Goal: Information Seeking & Learning: Learn about a topic

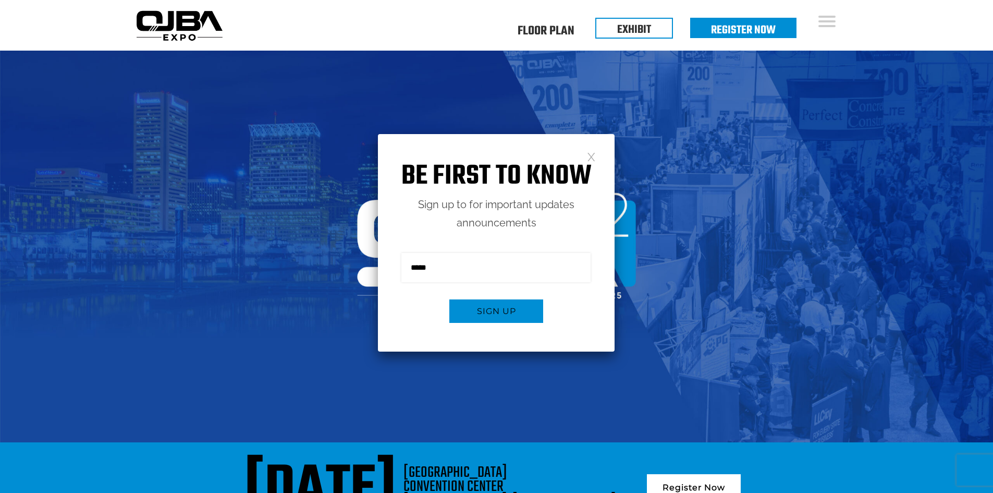
click at [592, 161] on link at bounding box center [591, 156] width 9 height 9
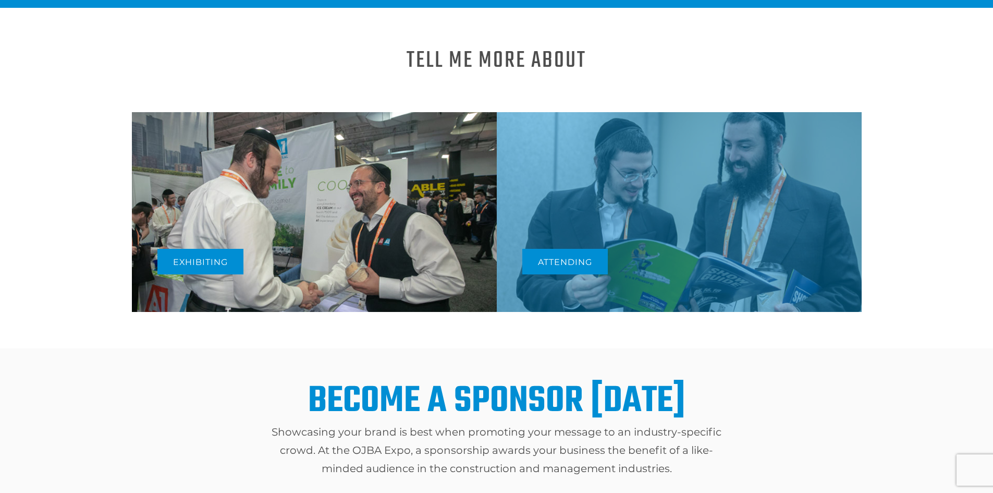
scroll to position [574, 0]
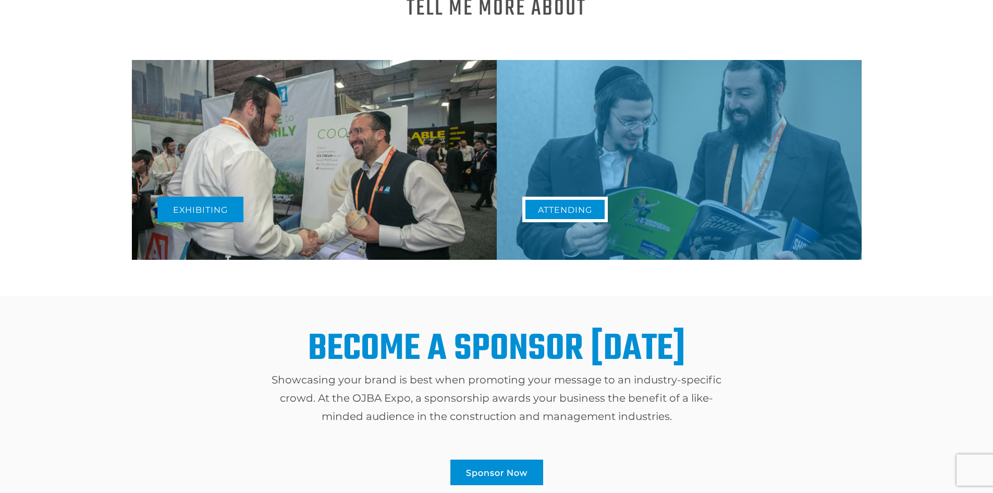
click at [606, 197] on link "Attending" at bounding box center [566, 210] width 86 height 26
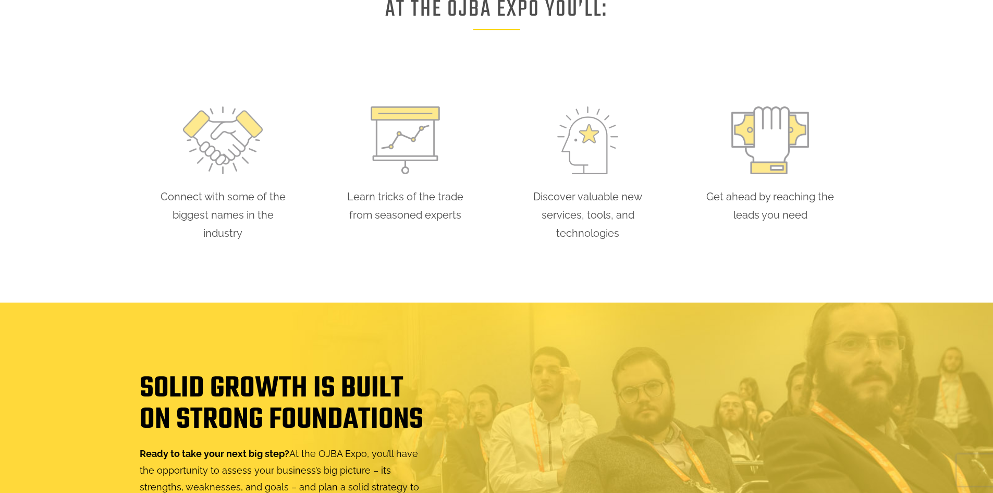
scroll to position [887, 0]
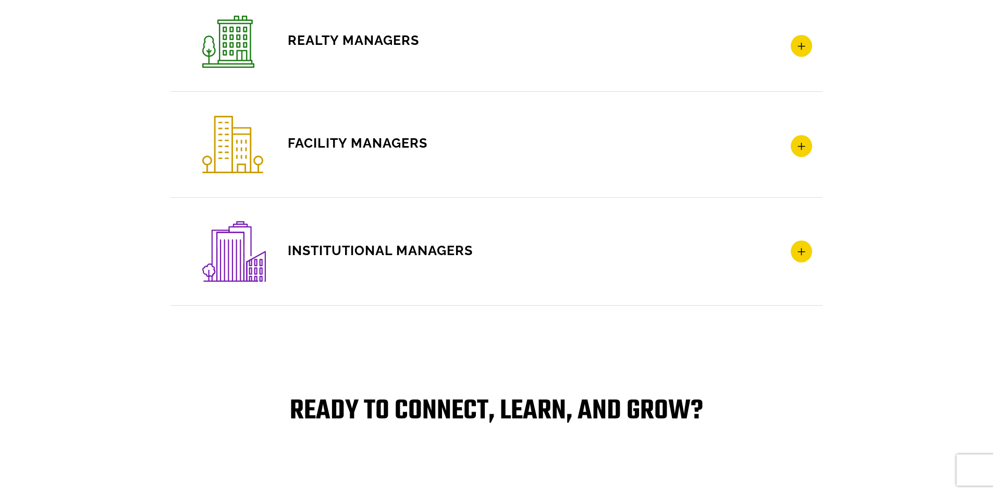
click at [809, 152] on icon at bounding box center [801, 146] width 21 height 22
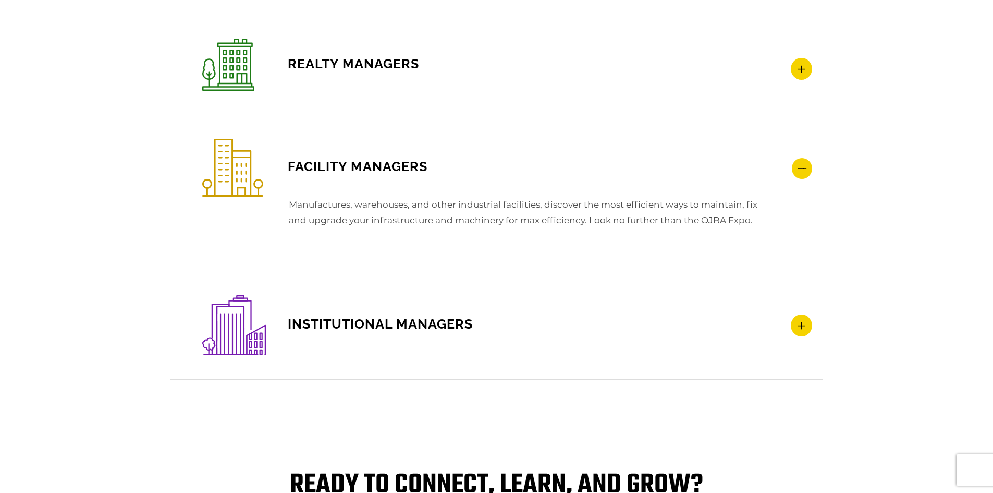
scroll to position [1760, 0]
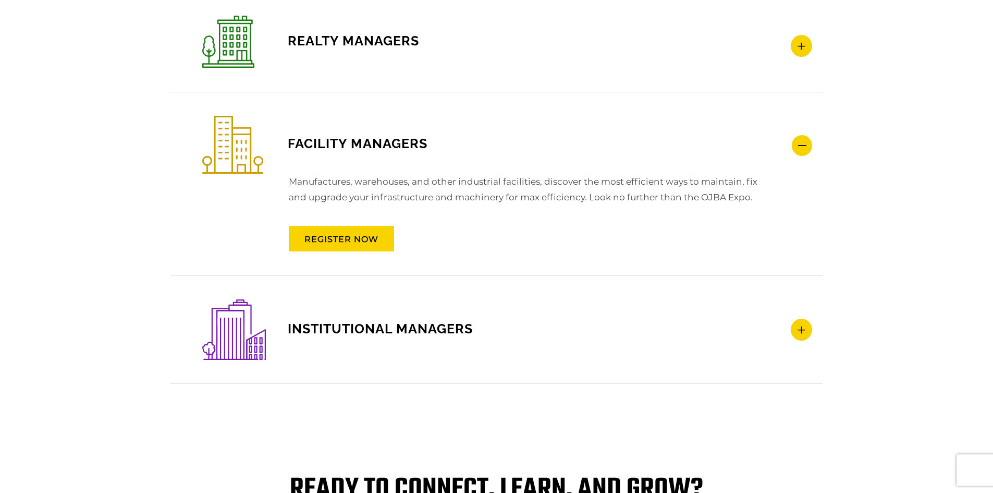
click at [809, 152] on icon at bounding box center [802, 145] width 20 height 21
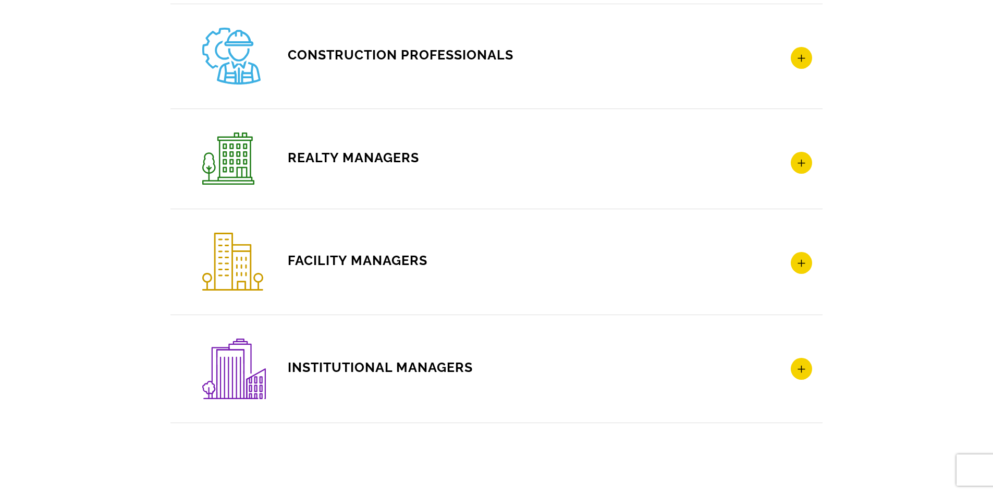
scroll to position [1604, 0]
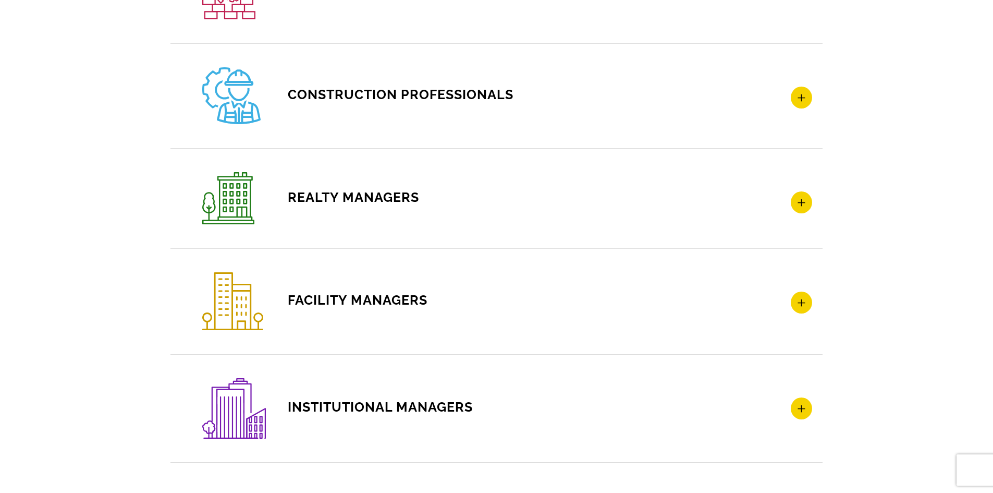
click at [811, 213] on h4 "REALTY MANAGERS" at bounding box center [507, 198] width 610 height 52
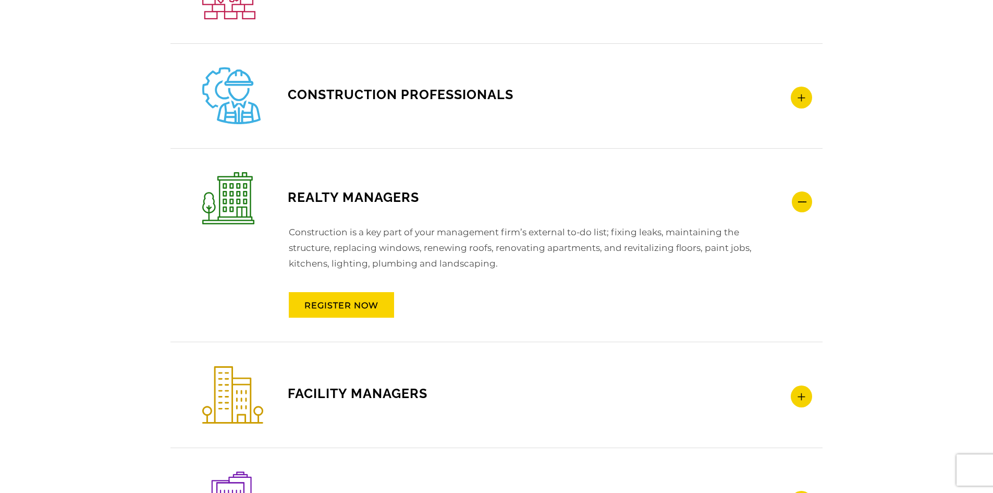
click at [810, 205] on icon at bounding box center [802, 201] width 20 height 21
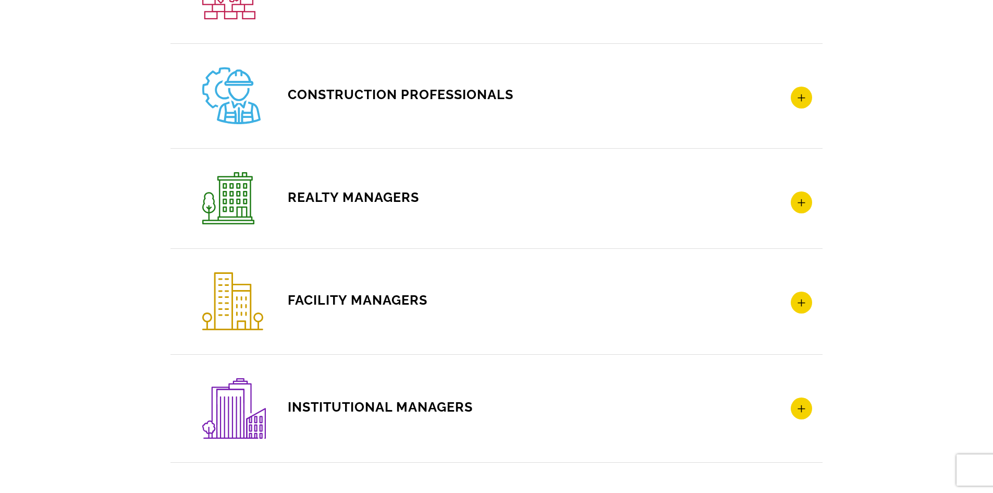
click at [805, 111] on h4 "CONSTRUCTION PROFESSIONALS" at bounding box center [507, 95] width 610 height 57
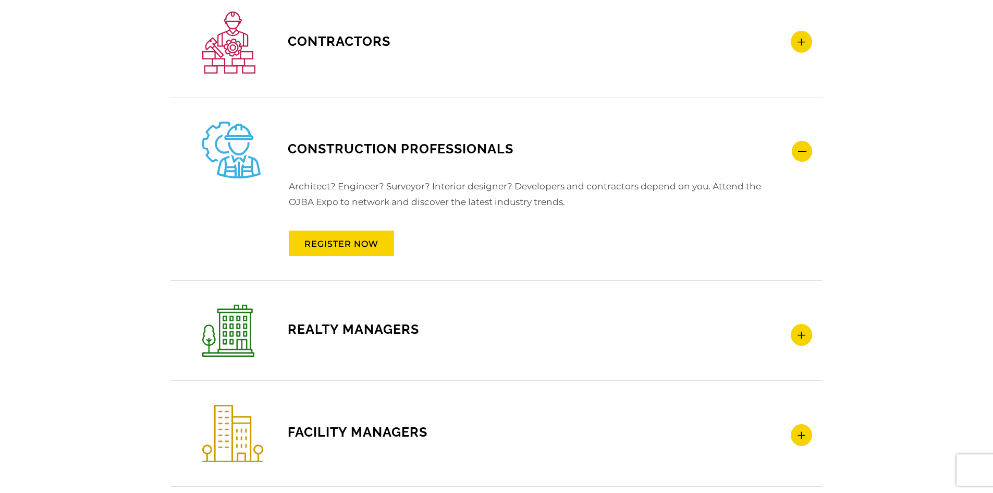
scroll to position [1447, 0]
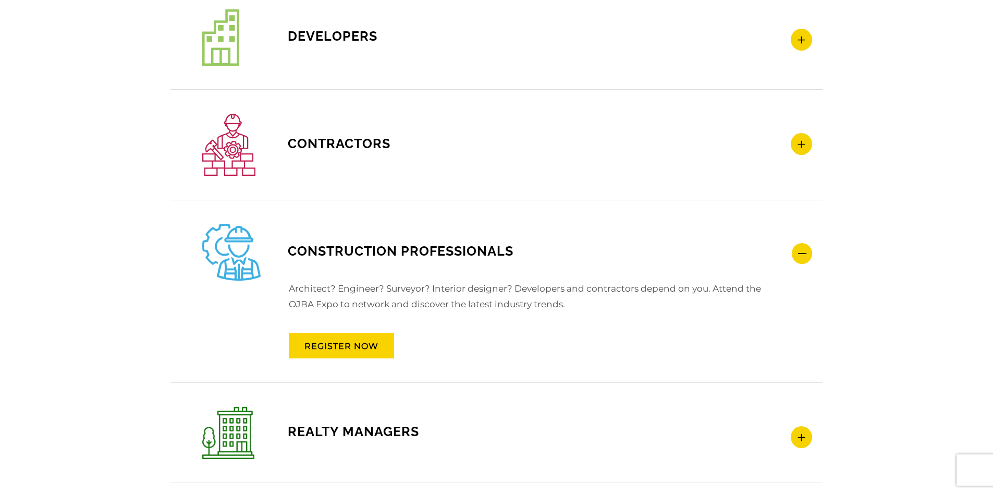
click at [800, 259] on icon at bounding box center [802, 253] width 20 height 21
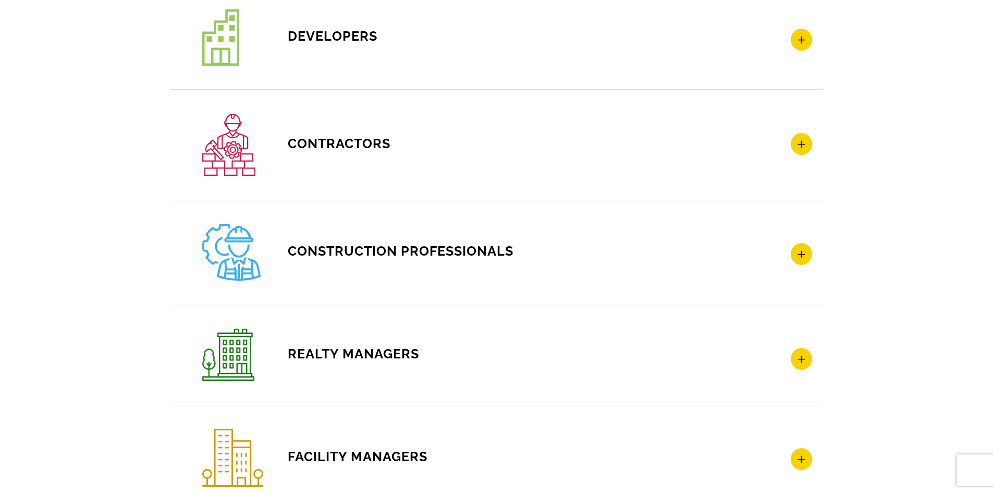
click at [804, 153] on icon at bounding box center [801, 144] width 21 height 22
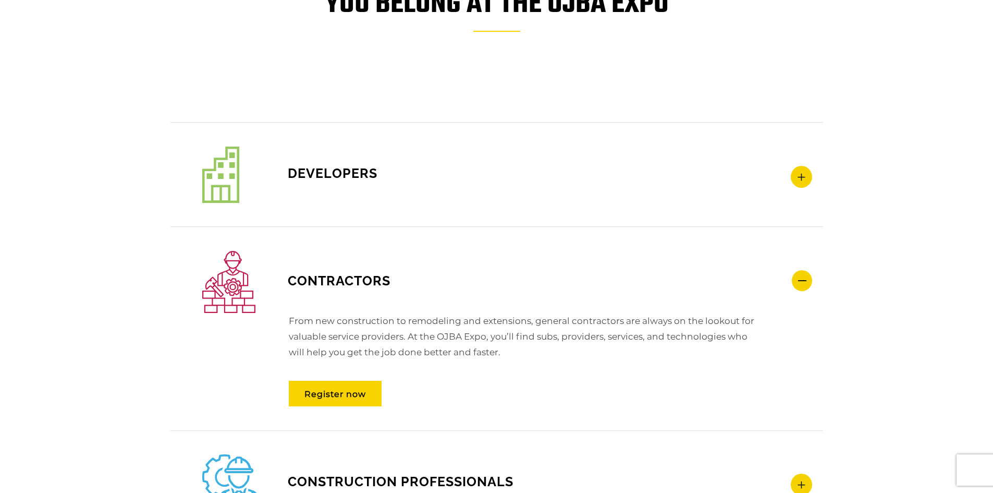
scroll to position [1291, 0]
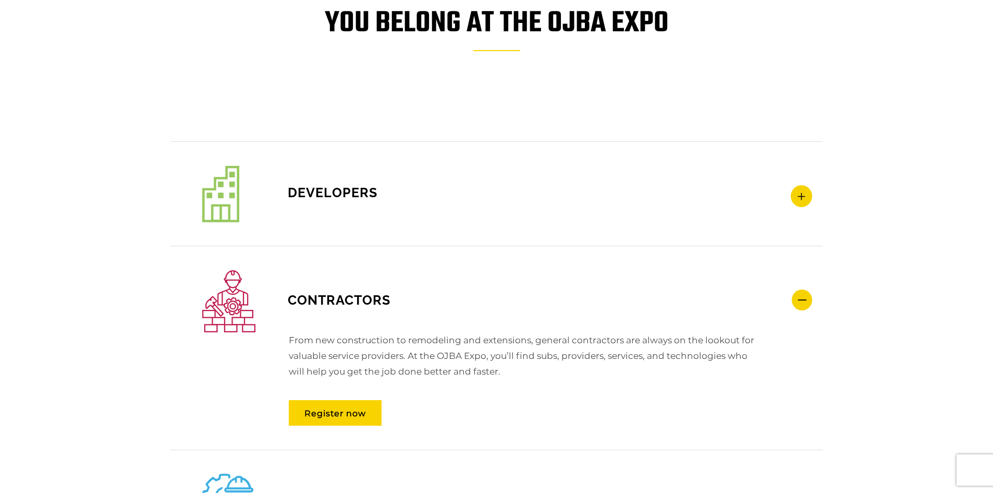
click at [810, 289] on h4 "Contractors" at bounding box center [507, 301] width 610 height 62
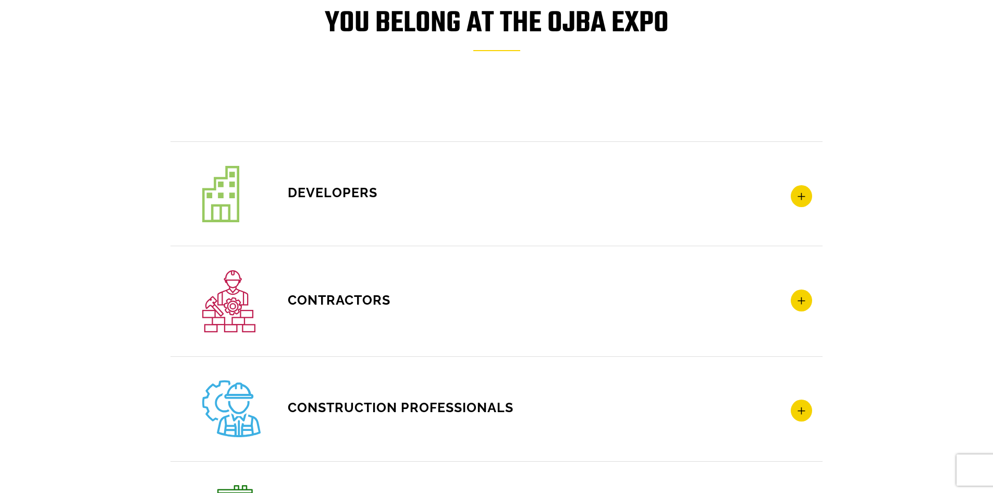
click at [804, 210] on h4 "Developers" at bounding box center [507, 194] width 610 height 56
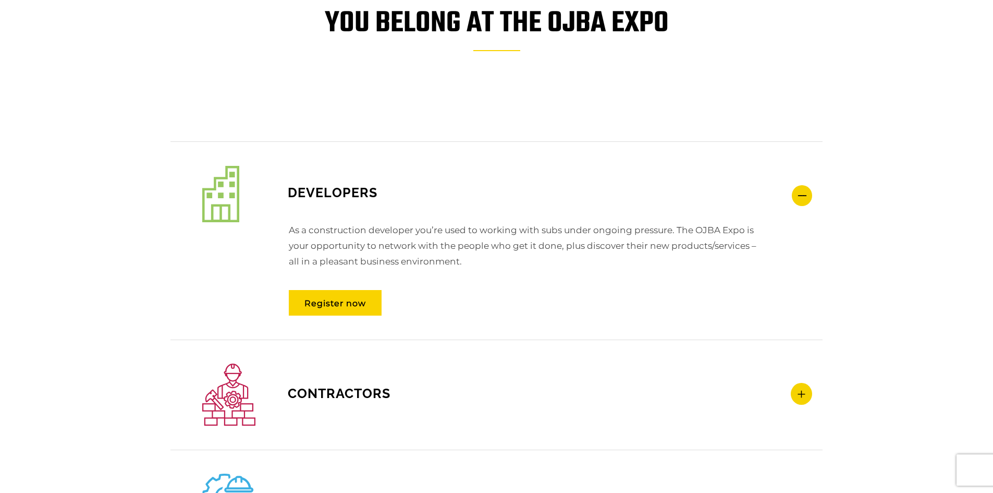
click at [804, 213] on h4 "Developers" at bounding box center [507, 194] width 610 height 56
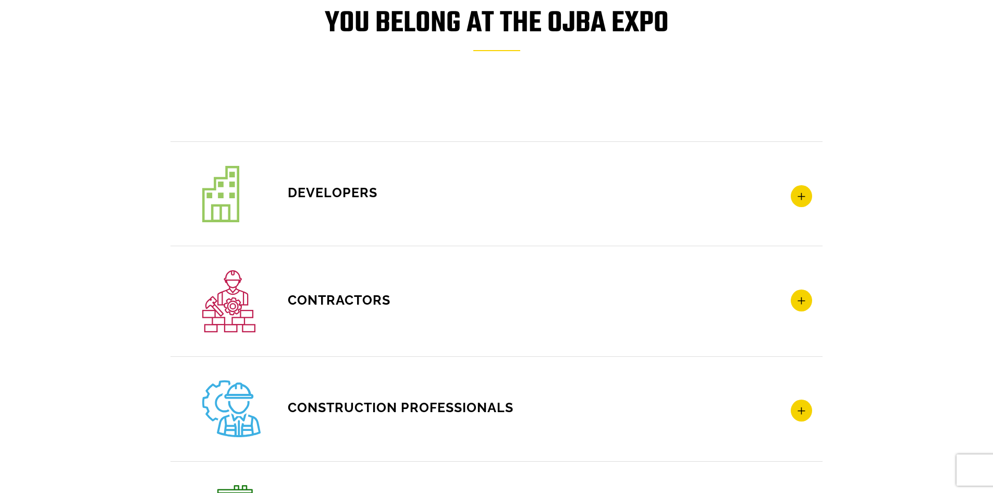
click at [807, 186] on h4 "Developers" at bounding box center [507, 194] width 610 height 56
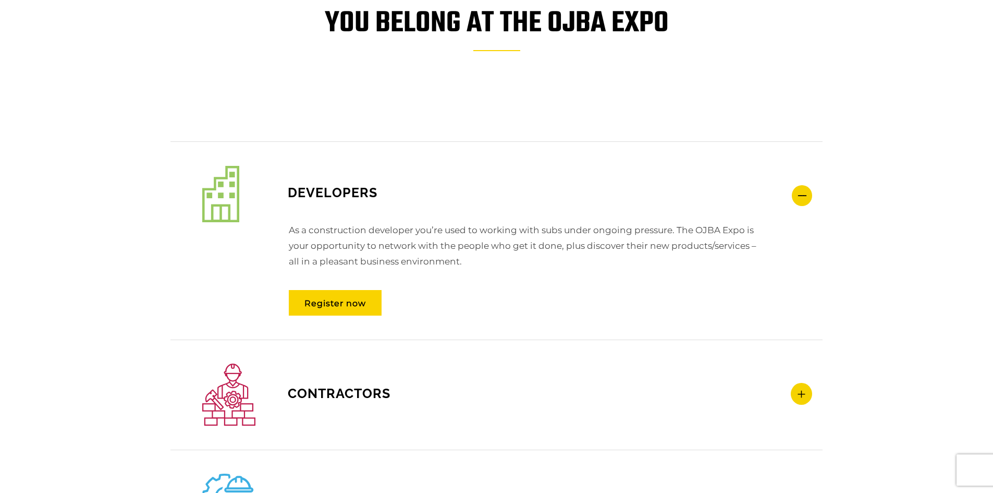
click at [809, 201] on icon at bounding box center [802, 195] width 20 height 21
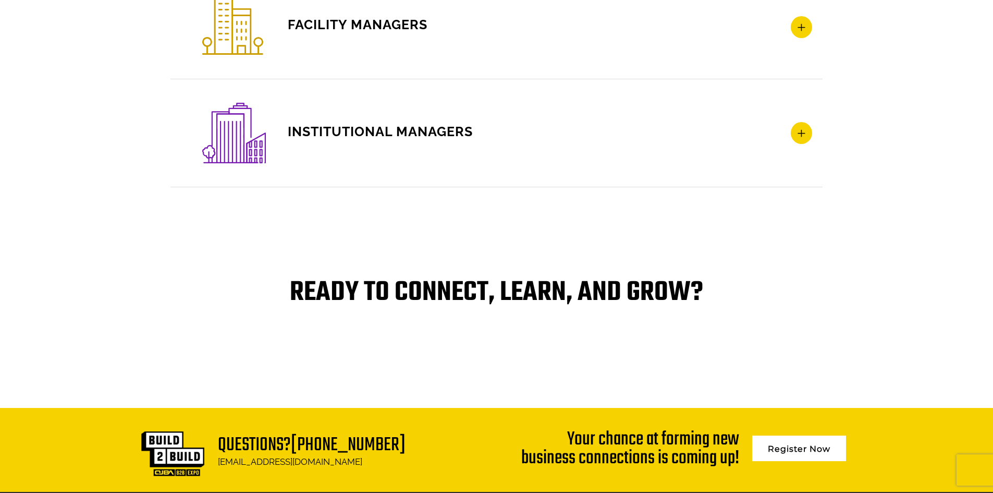
scroll to position [1760, 0]
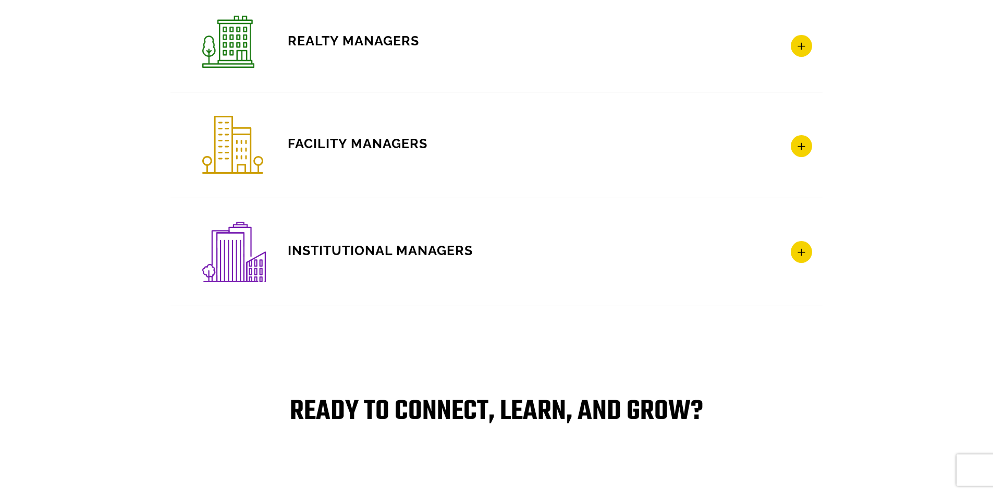
click at [797, 254] on icon at bounding box center [801, 252] width 21 height 22
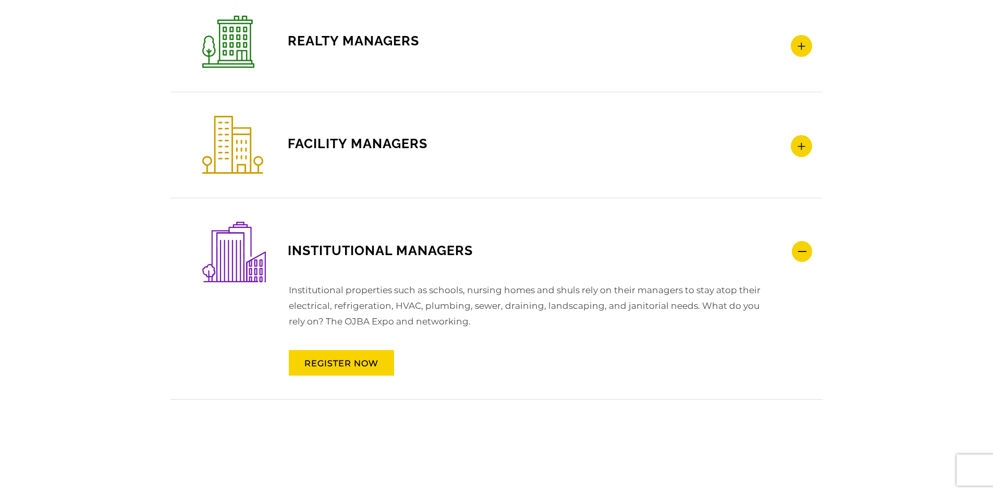
click at [806, 252] on icon at bounding box center [802, 251] width 20 height 21
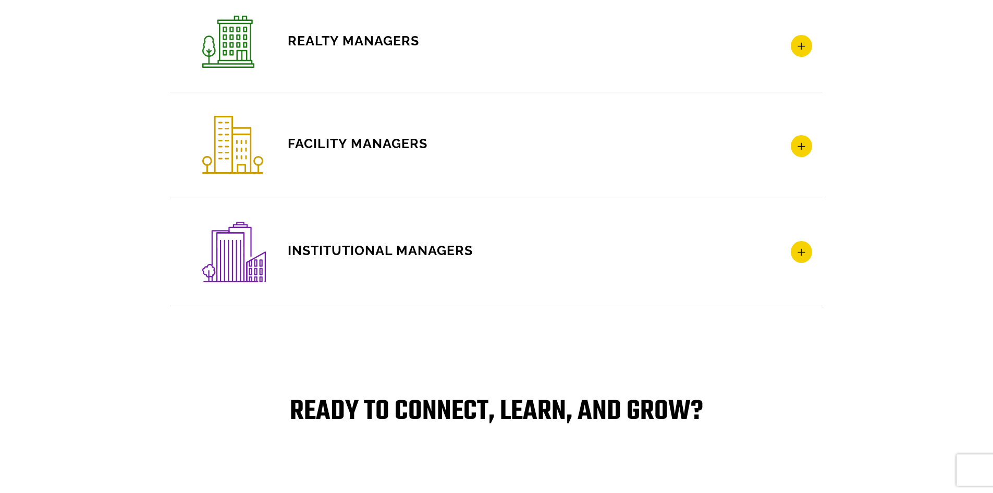
click at [805, 159] on h4 "FACILITY MANAGERS" at bounding box center [507, 145] width 610 height 58
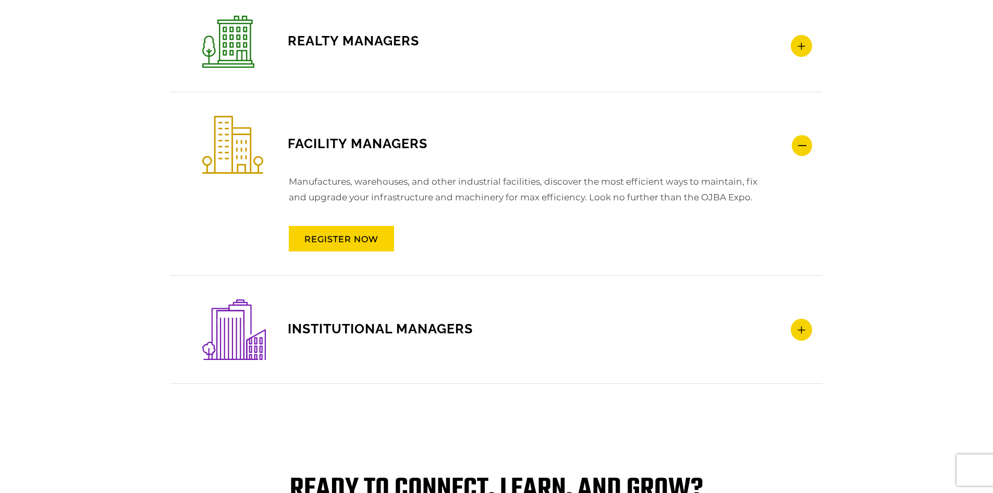
click at [808, 336] on icon at bounding box center [801, 330] width 21 height 22
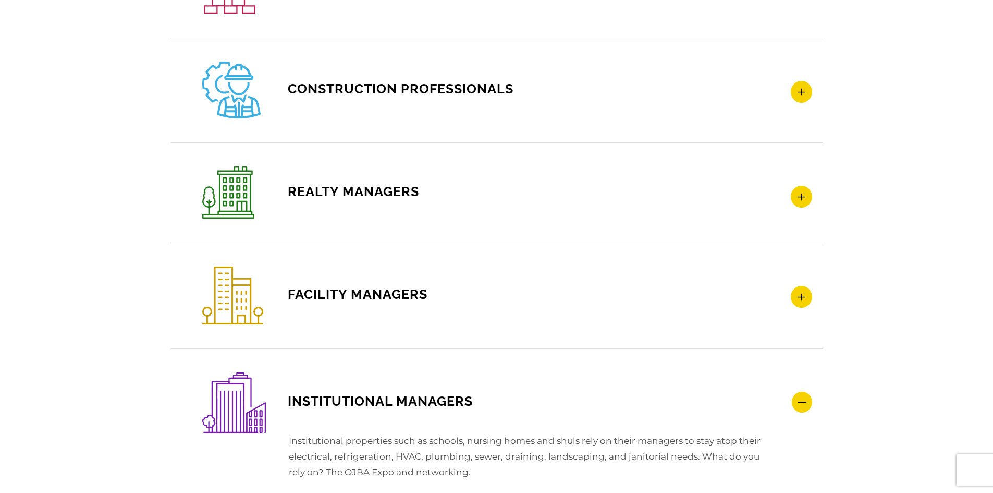
scroll to position [1604, 0]
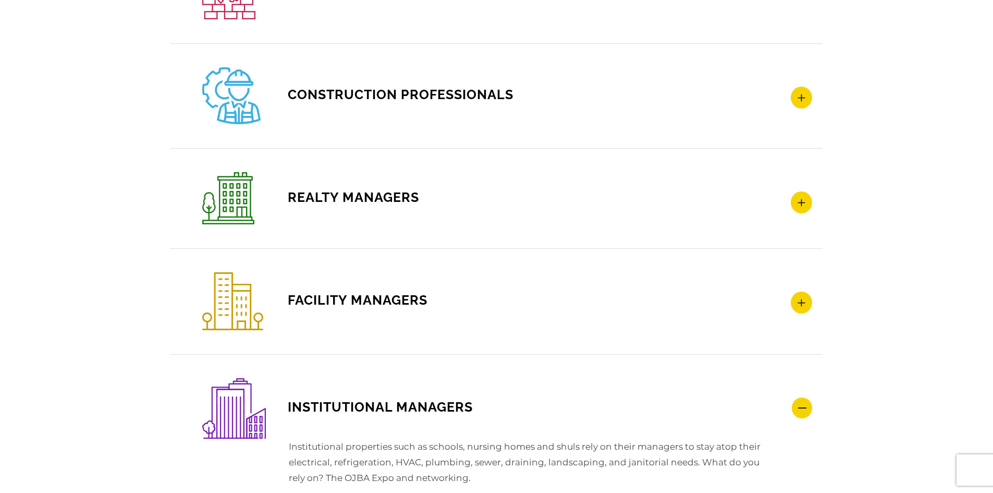
click at [808, 297] on icon at bounding box center [801, 303] width 21 height 22
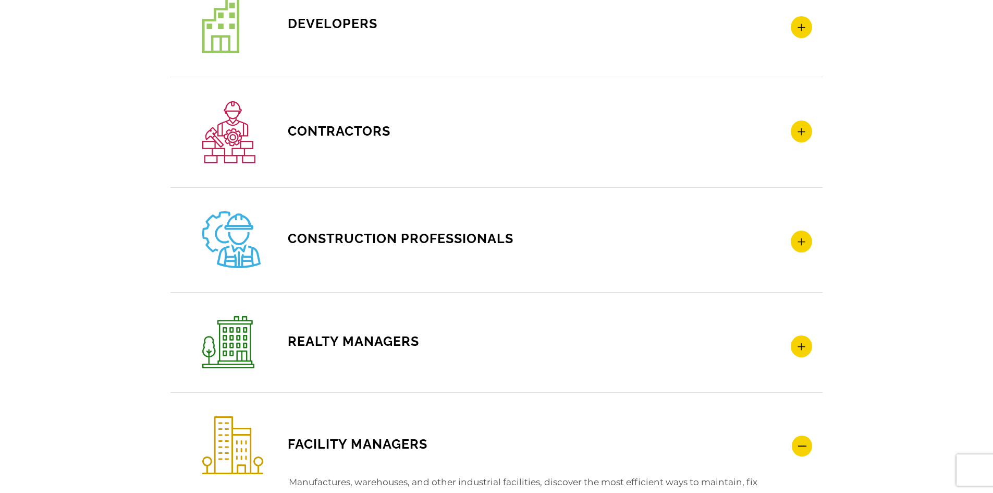
scroll to position [1447, 0]
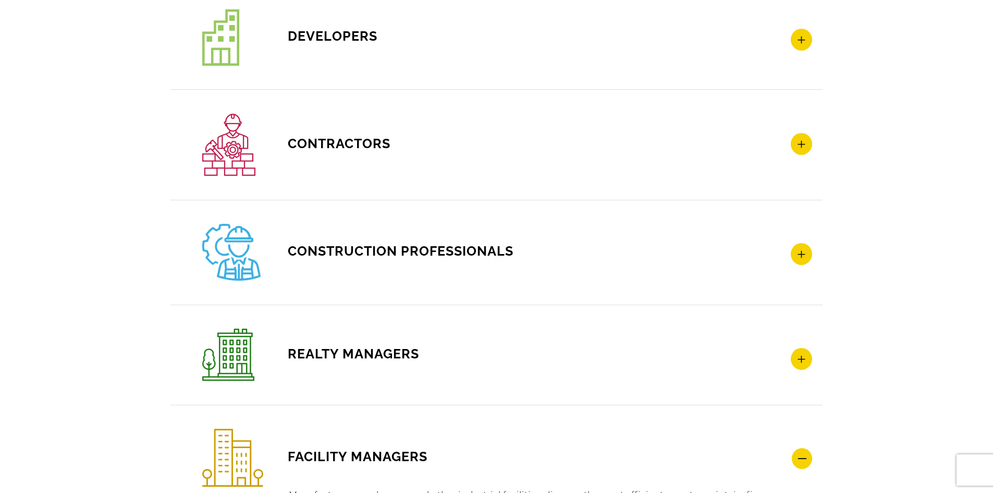
click at [807, 242] on h4 "CONSTRUCTION PROFESSIONALS" at bounding box center [507, 252] width 610 height 57
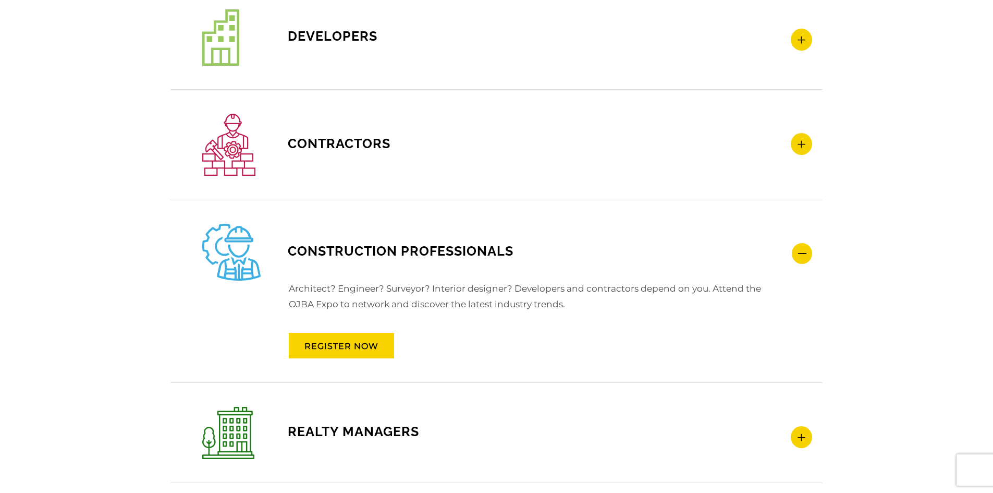
click at [796, 151] on icon at bounding box center [801, 144] width 21 height 22
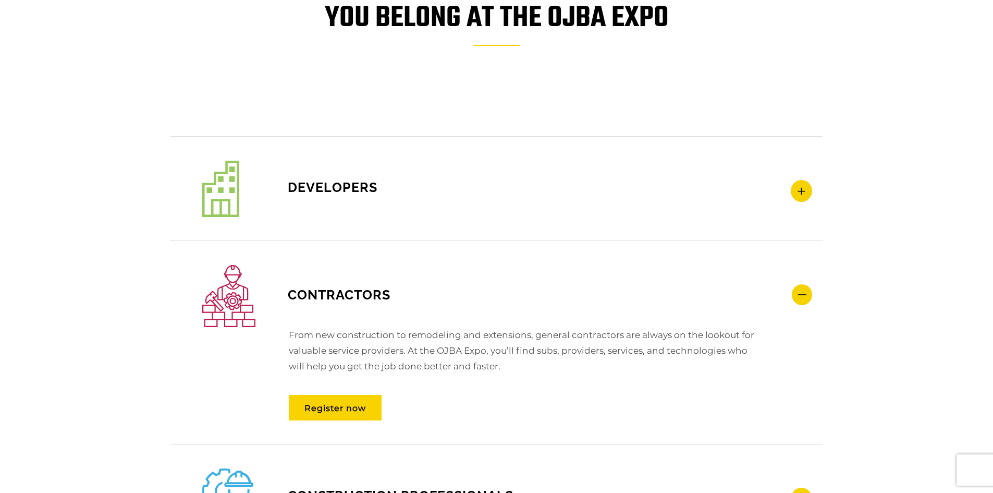
scroll to position [1291, 0]
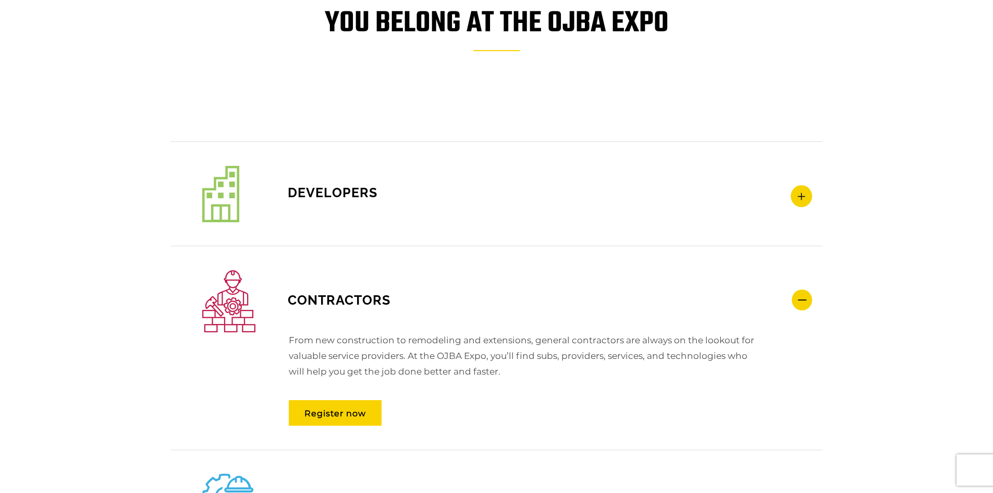
click at [805, 198] on icon at bounding box center [801, 196] width 21 height 22
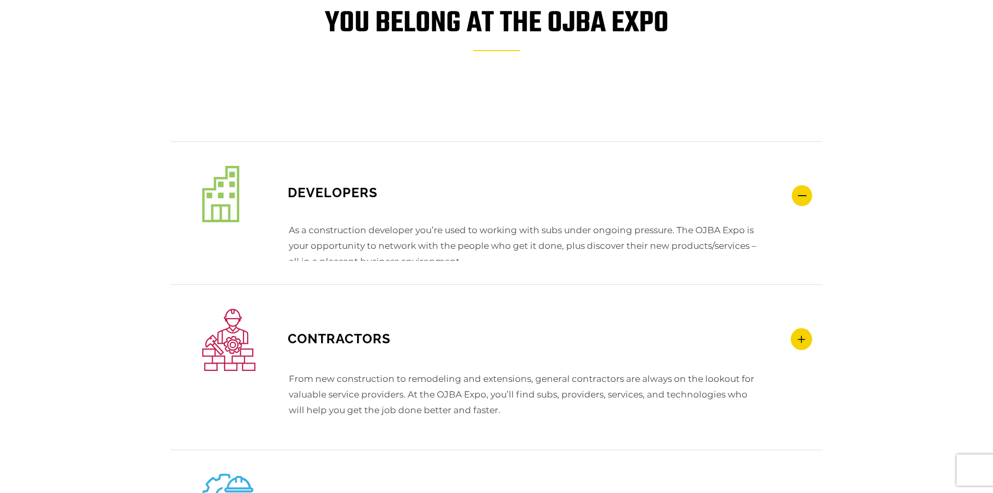
click at [805, 198] on icon at bounding box center [802, 195] width 20 height 21
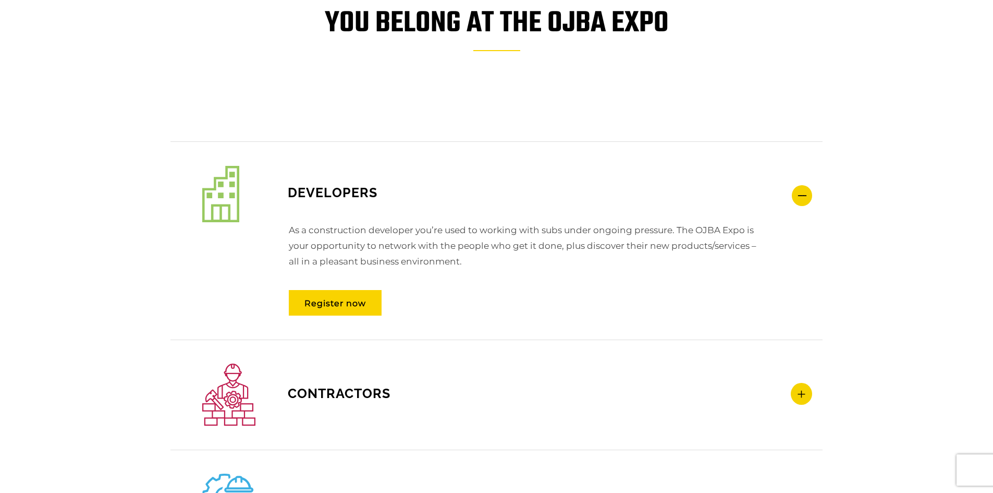
click at [805, 198] on icon at bounding box center [802, 195] width 20 height 21
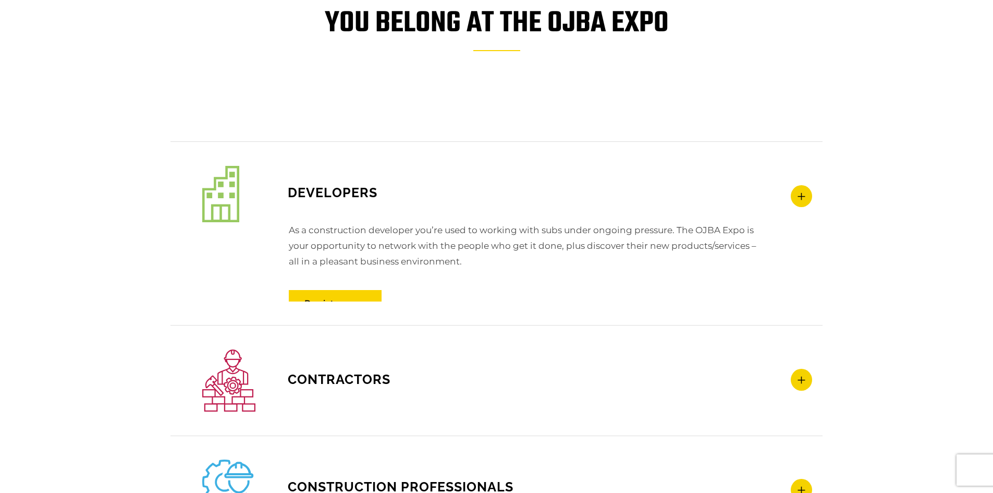
click at [805, 198] on icon at bounding box center [801, 196] width 21 height 22
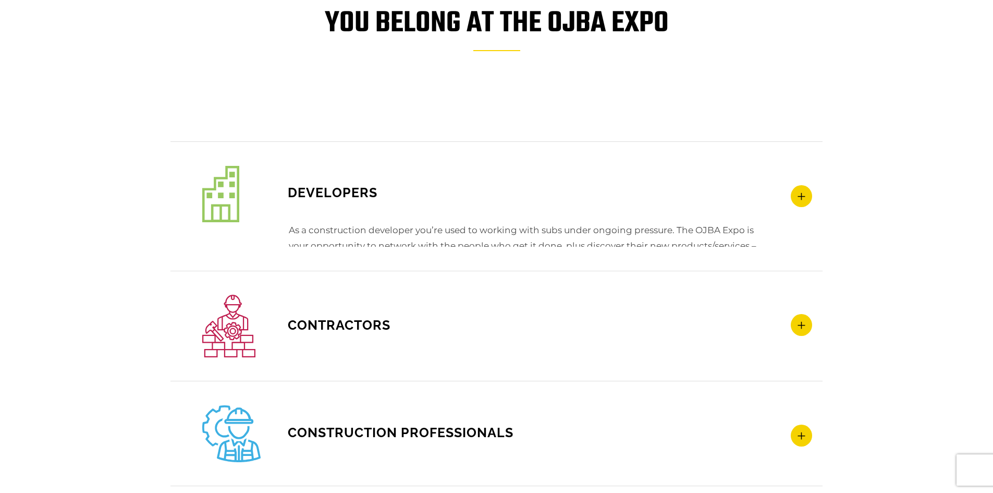
click at [805, 198] on icon at bounding box center [801, 196] width 21 height 22
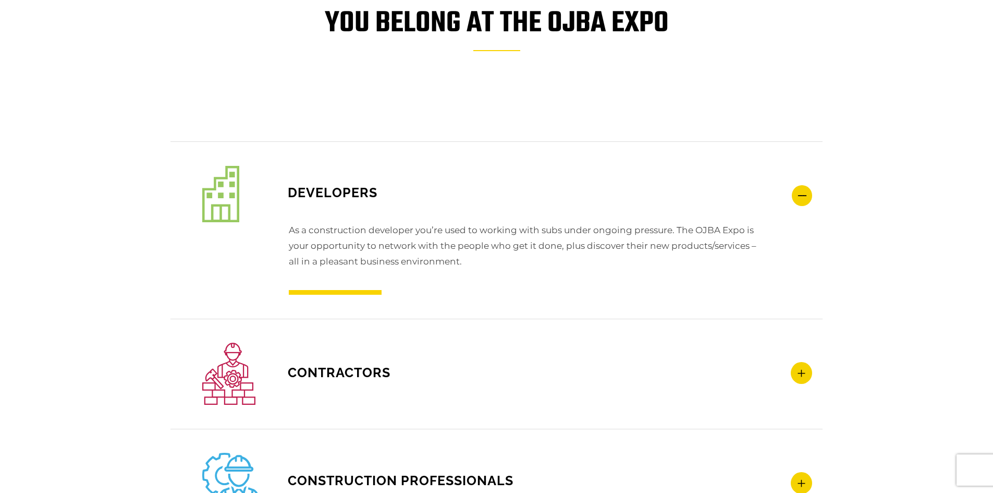
click at [805, 198] on icon at bounding box center [802, 195] width 20 height 21
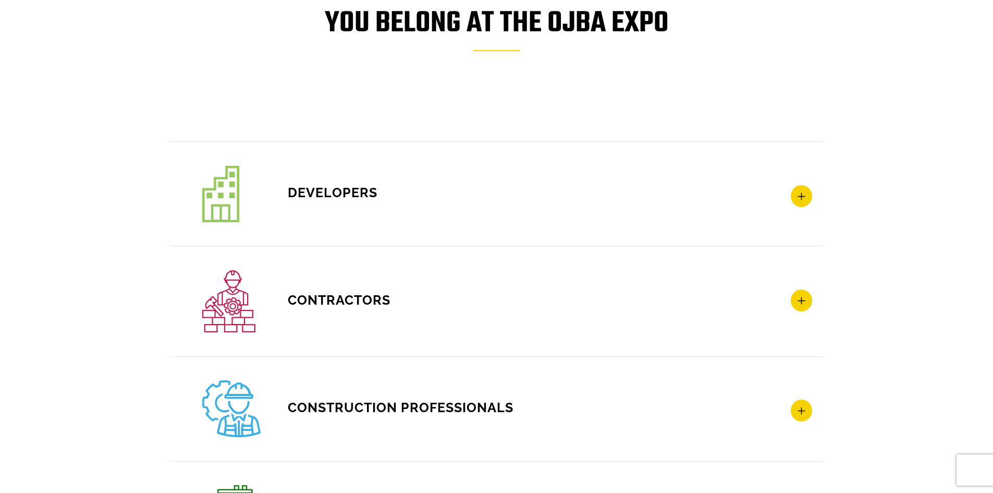
click at [801, 320] on h4 "Contractors" at bounding box center [507, 301] width 610 height 62
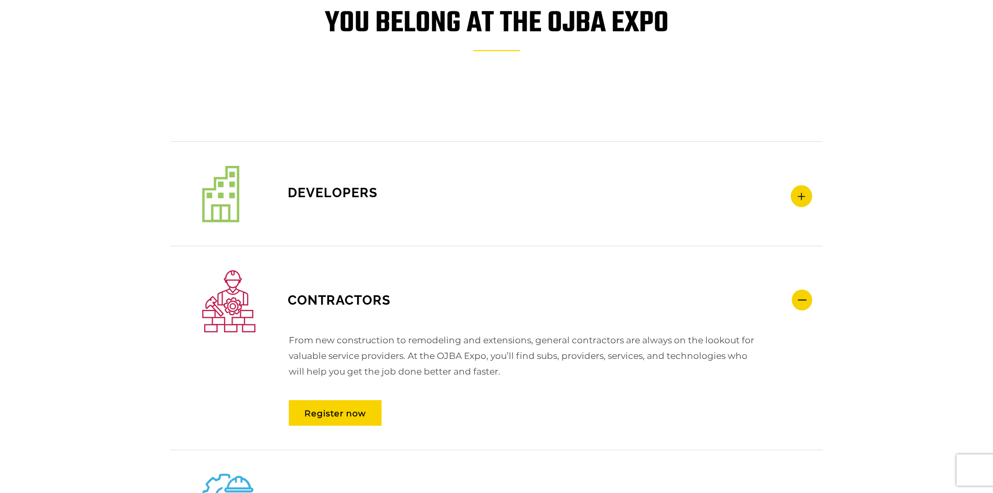
click at [805, 313] on h4 "Contractors" at bounding box center [507, 301] width 610 height 62
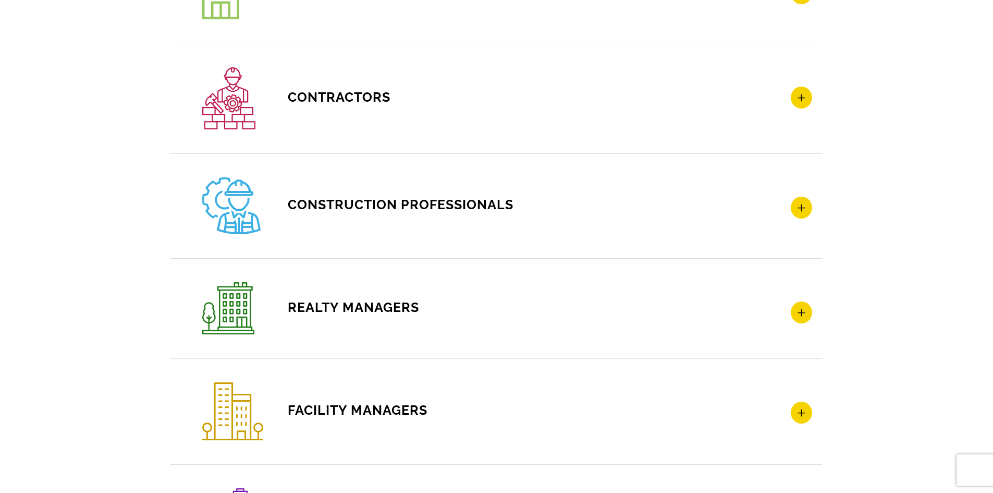
scroll to position [1499, 0]
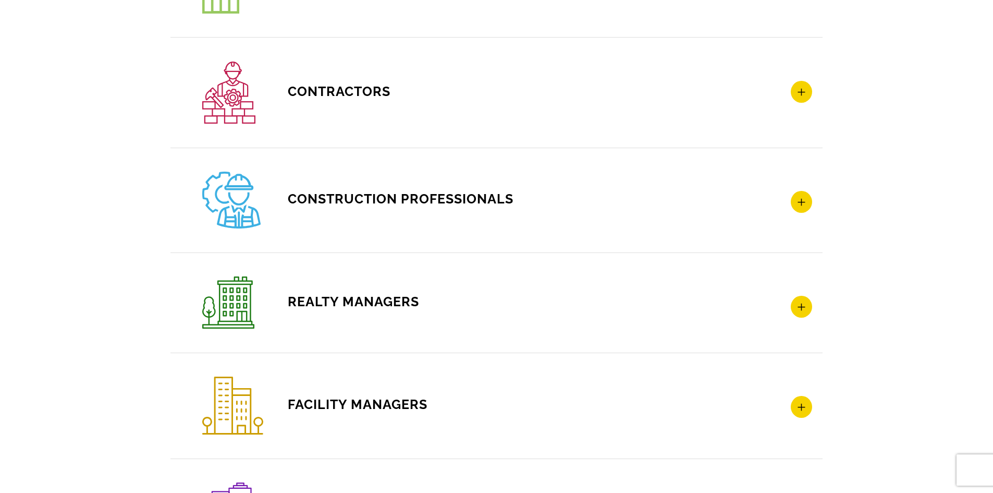
click at [804, 212] on icon at bounding box center [801, 202] width 21 height 22
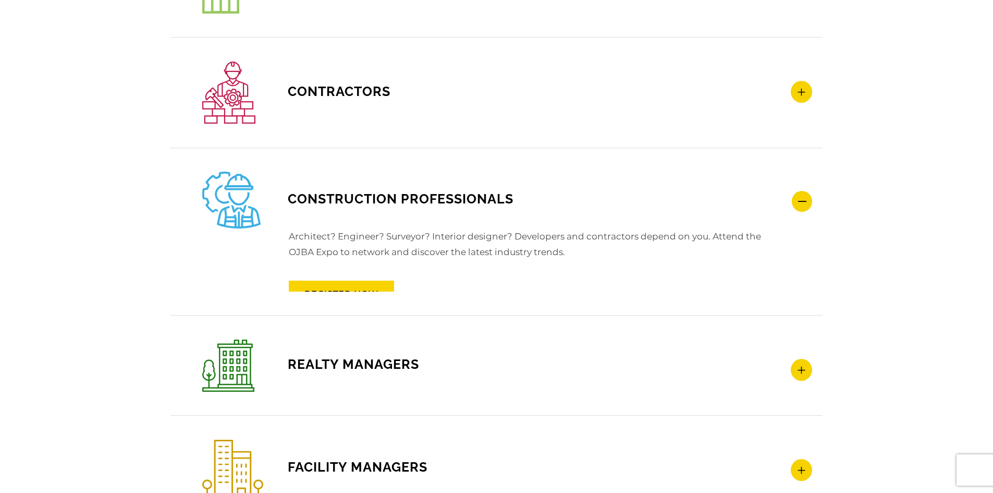
click at [804, 212] on h4 "CONSTRUCTION PROFESSIONALS" at bounding box center [507, 200] width 610 height 57
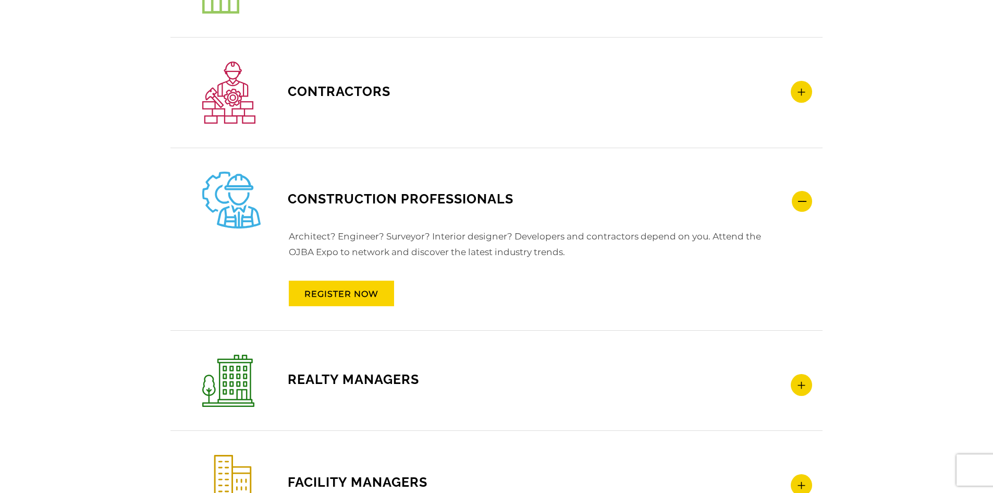
click at [802, 396] on h4 "REALTY MANAGERS" at bounding box center [507, 381] width 610 height 52
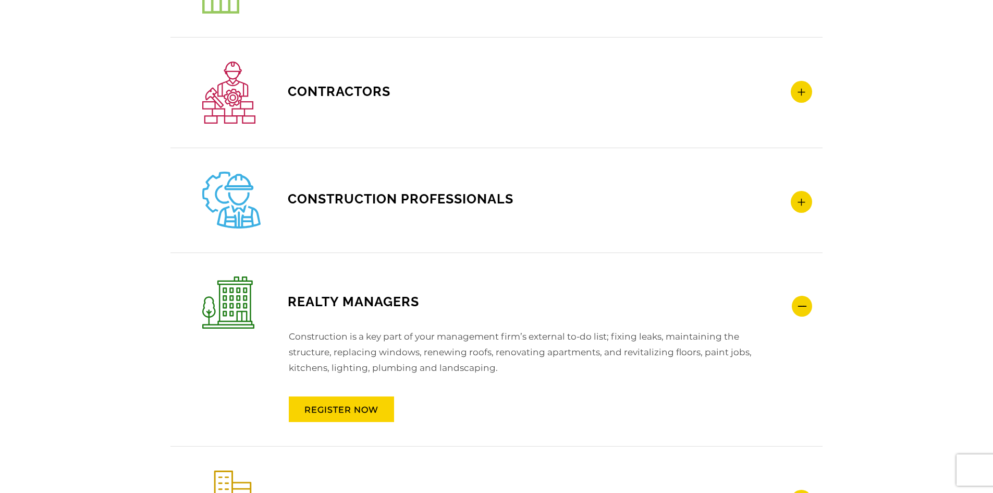
click at [807, 200] on icon at bounding box center [801, 202] width 21 height 22
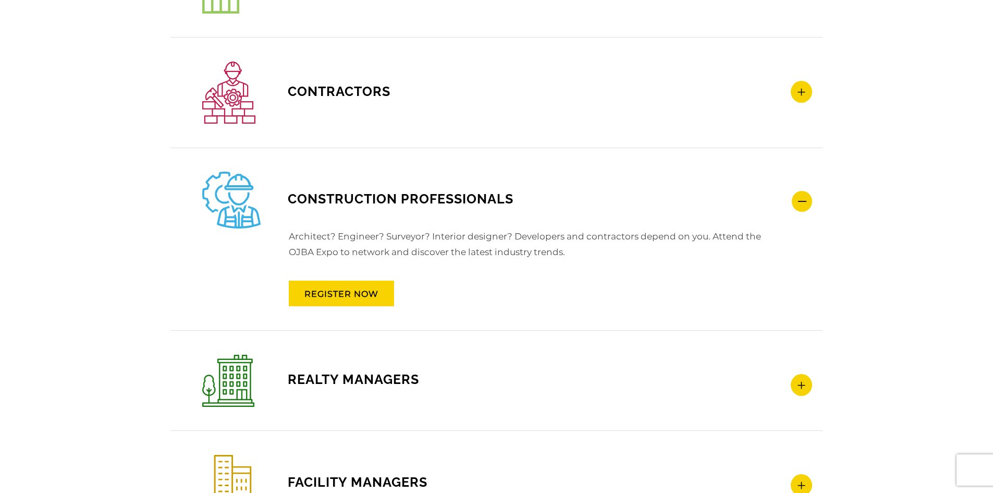
click at [805, 397] on h4 "REALTY MANAGERS" at bounding box center [507, 381] width 610 height 52
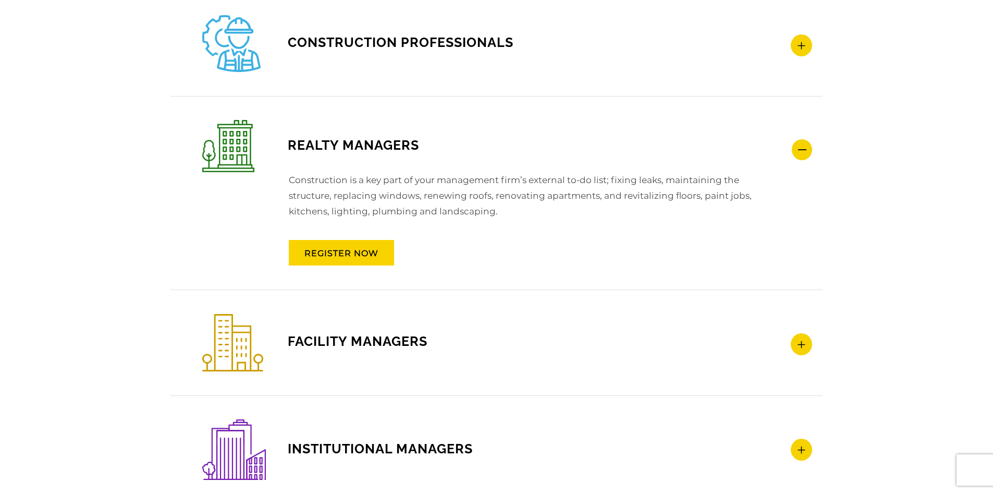
click at [801, 342] on icon at bounding box center [801, 344] width 21 height 22
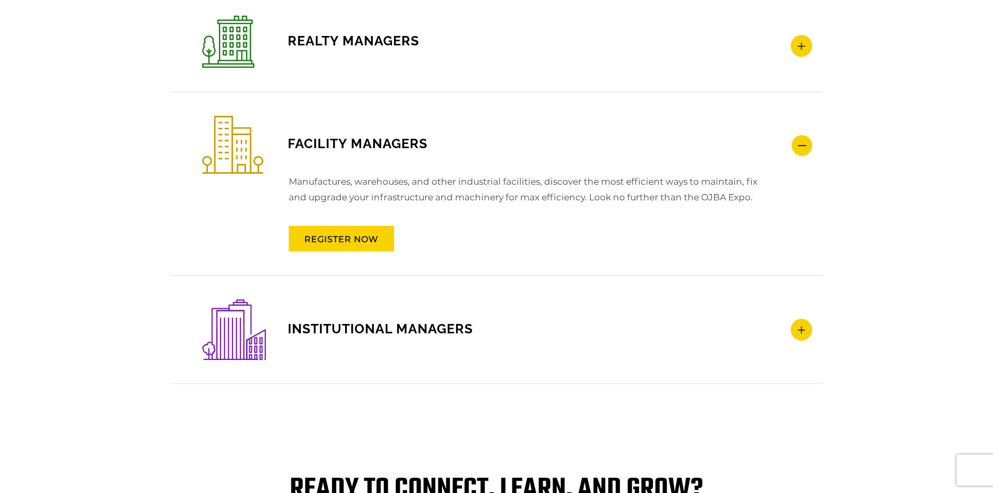
click at [805, 335] on icon at bounding box center [801, 330] width 21 height 22
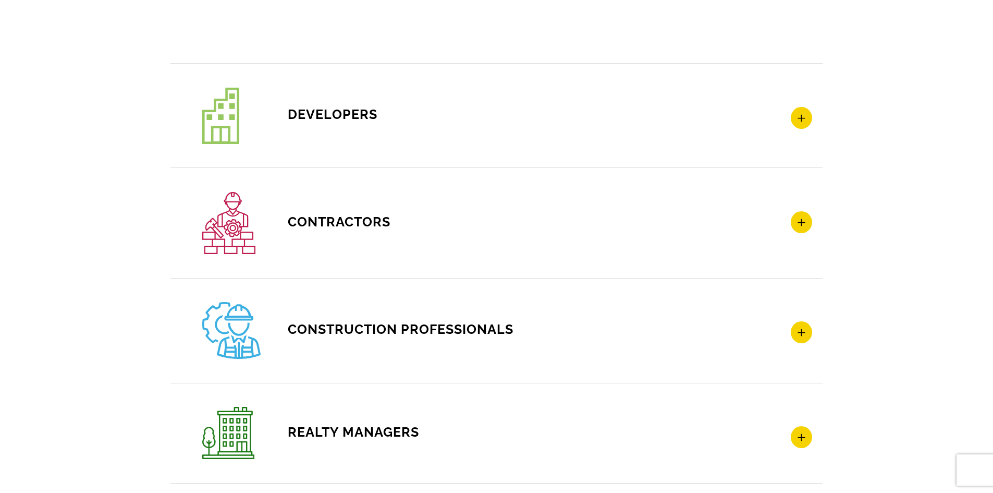
scroll to position [1343, 0]
